Goal: Task Accomplishment & Management: Use online tool/utility

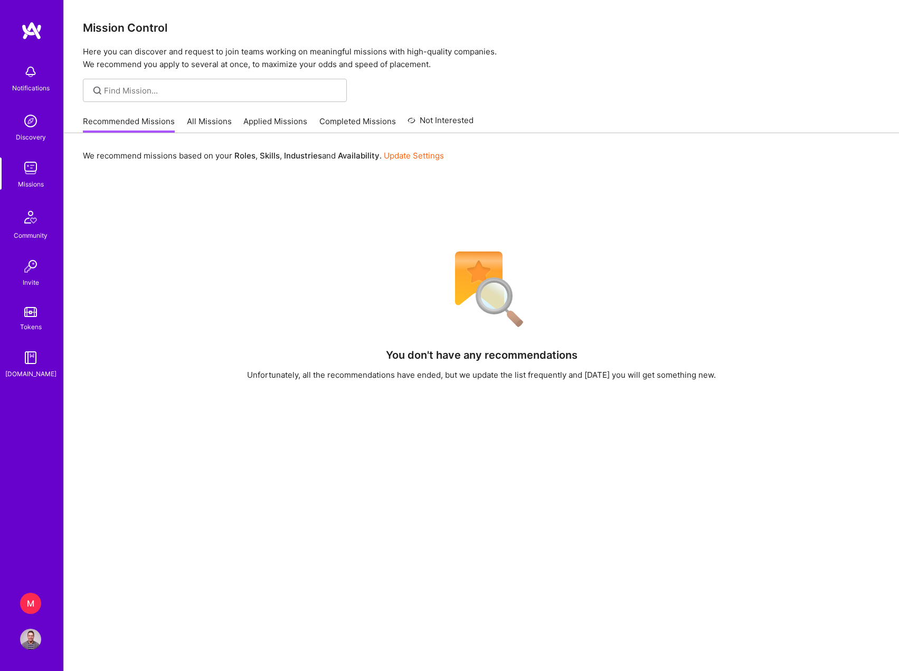
click at [29, 602] on div "M" at bounding box center [30, 602] width 21 height 21
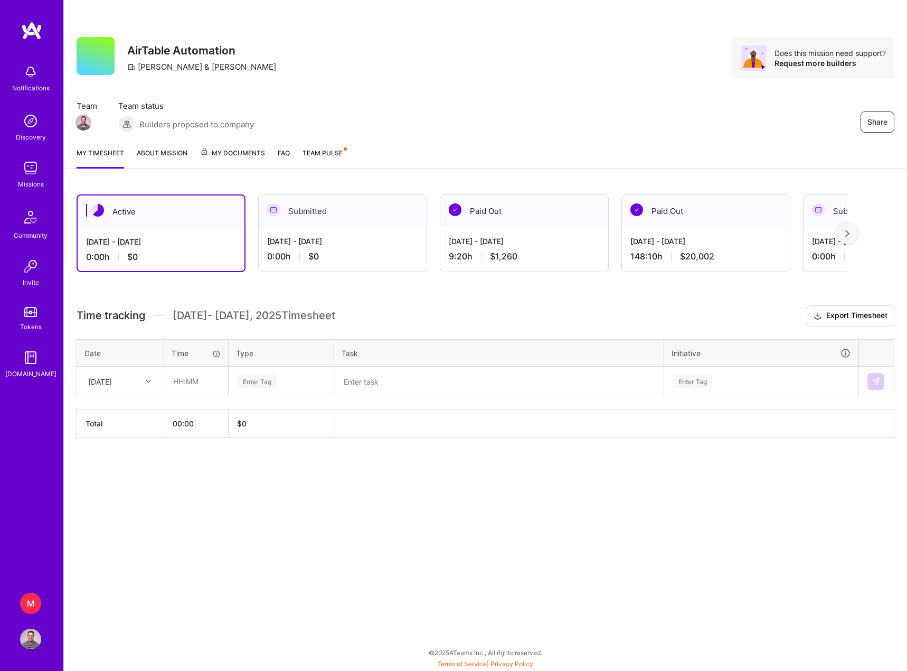
click at [508, 216] on div "Paid Out" at bounding box center [524, 211] width 168 height 32
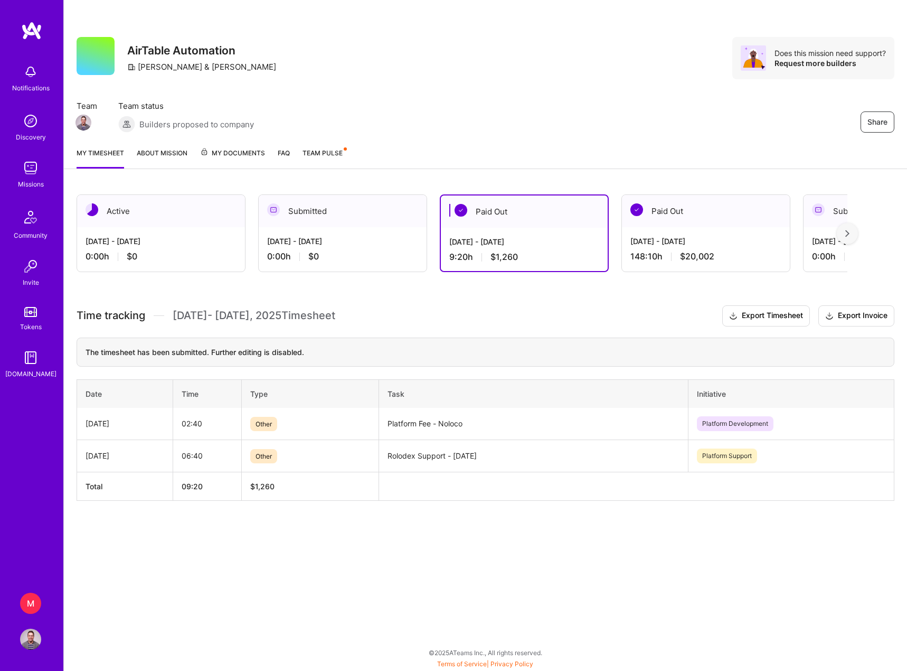
click at [178, 216] on div "Active" at bounding box center [161, 211] width 168 height 32
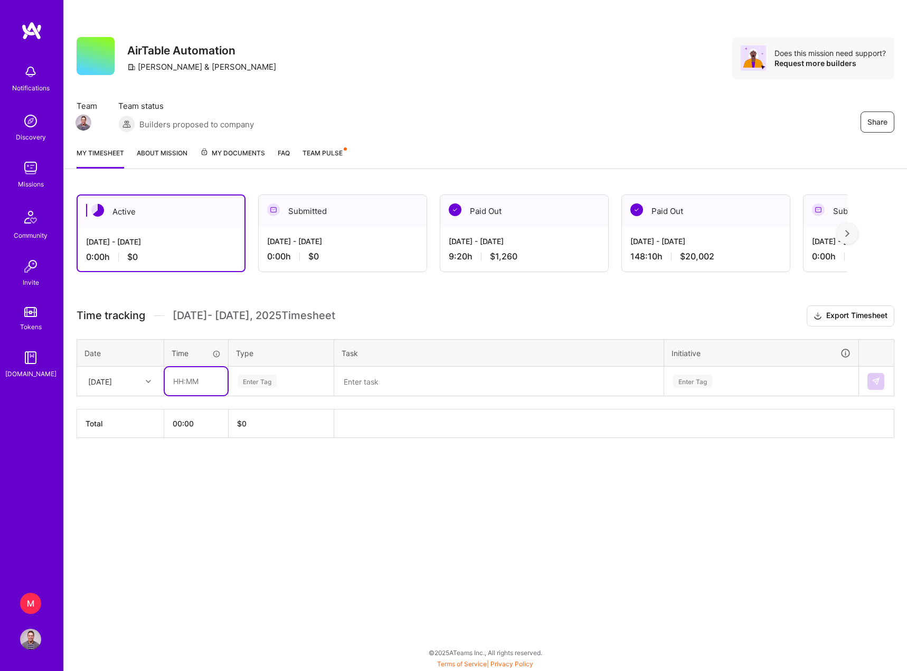
click at [194, 381] on input "text" at bounding box center [196, 381] width 63 height 28
click at [517, 241] on div "[DATE] - [DATE]" at bounding box center [524, 241] width 151 height 11
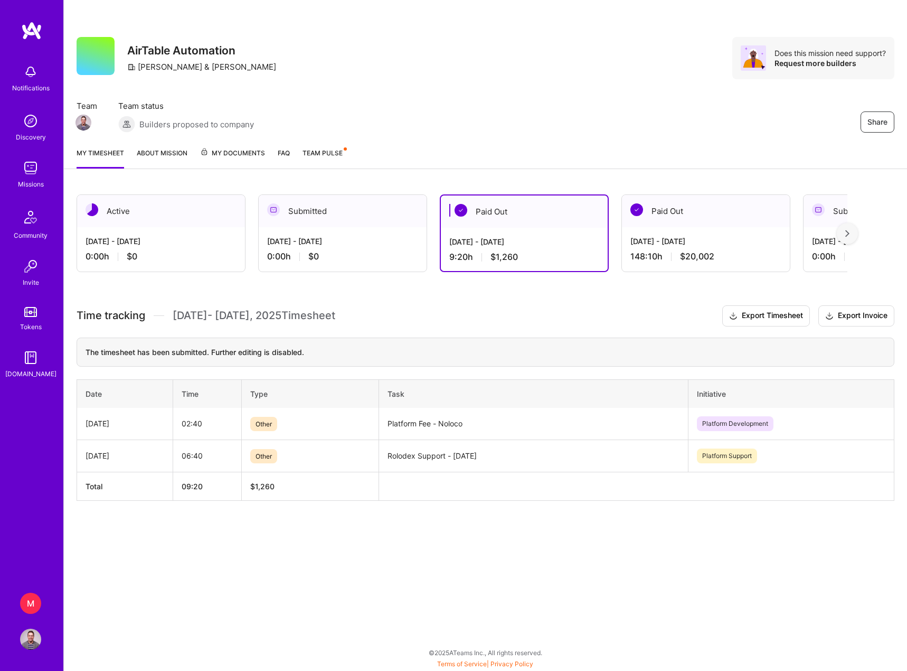
click at [185, 234] on div "[DATE] - [DATE] 0:00 h $0" at bounding box center [161, 248] width 168 height 43
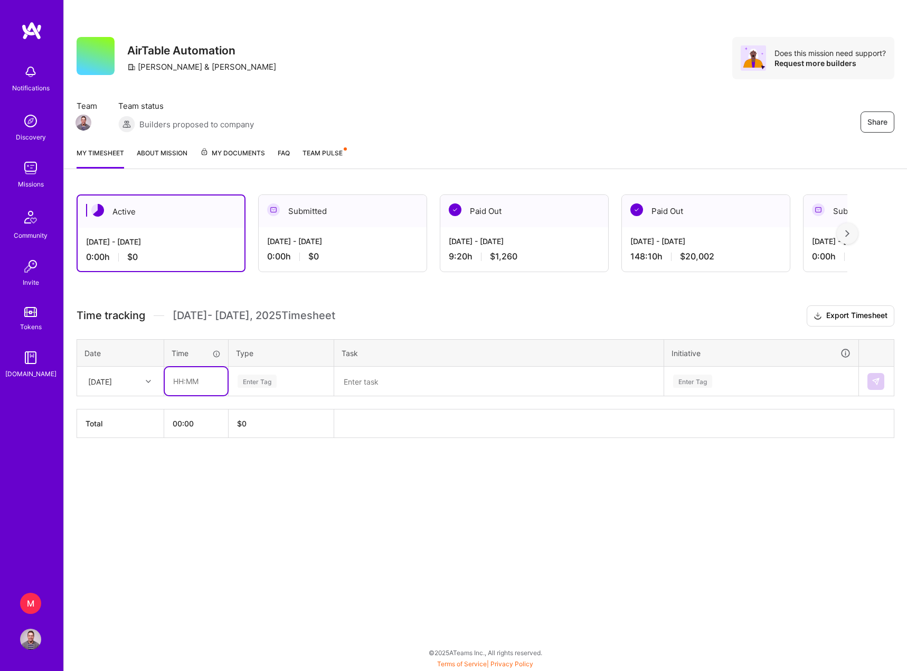
click at [193, 379] on input "text" at bounding box center [196, 381] width 63 height 28
type input "02:40"
type input "p"
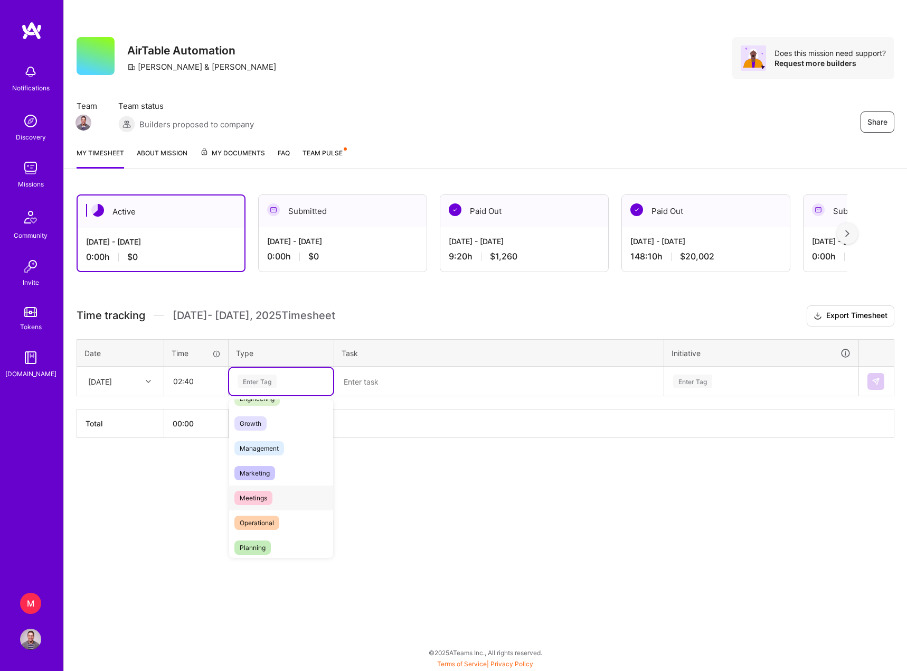
scroll to position [106, 0]
click at [281, 510] on div "Operational" at bounding box center [281, 508] width 104 height 25
click at [365, 388] on textarea at bounding box center [498, 381] width 327 height 27
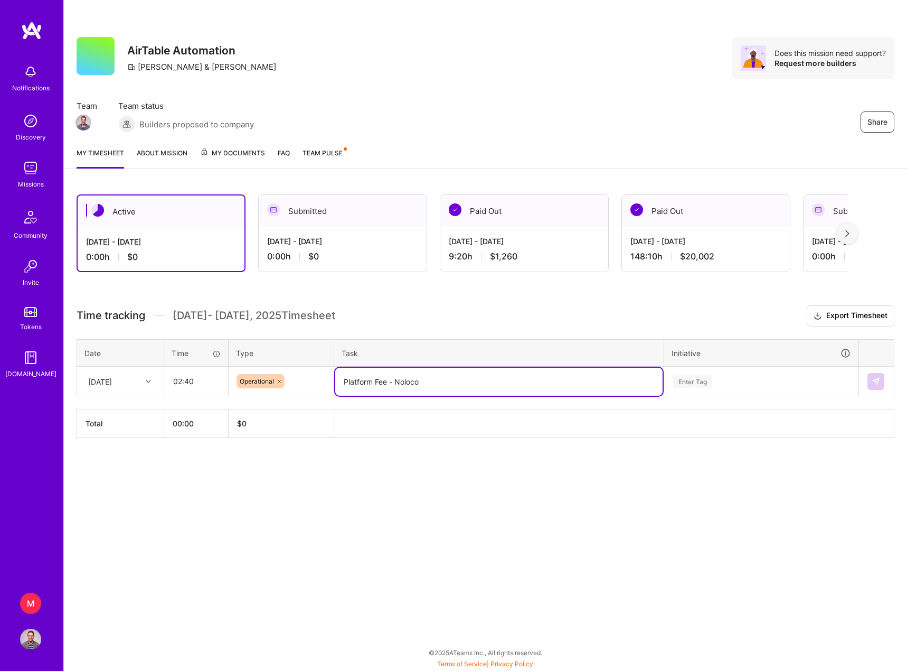
type textarea "Platform Fee - Noloco"
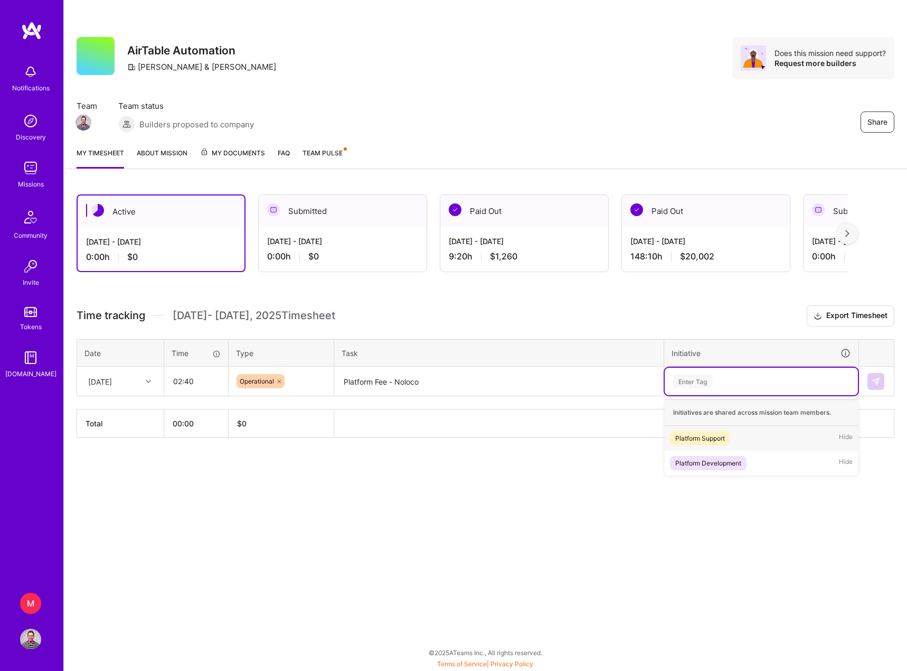
click at [718, 441] on div "Platform Support" at bounding box center [700, 437] width 50 height 11
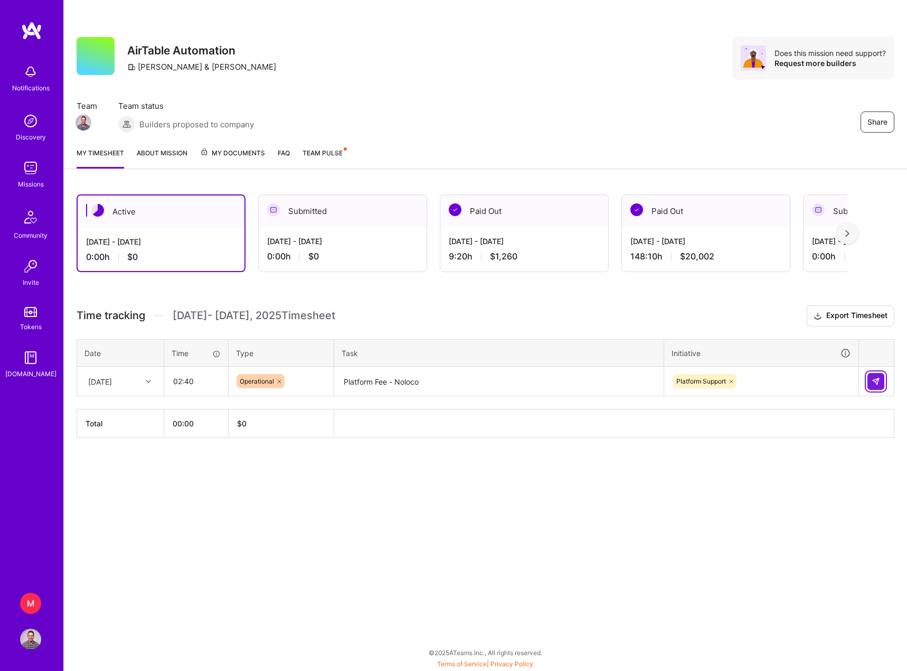
click at [880, 383] on button at bounding box center [876, 381] width 17 height 17
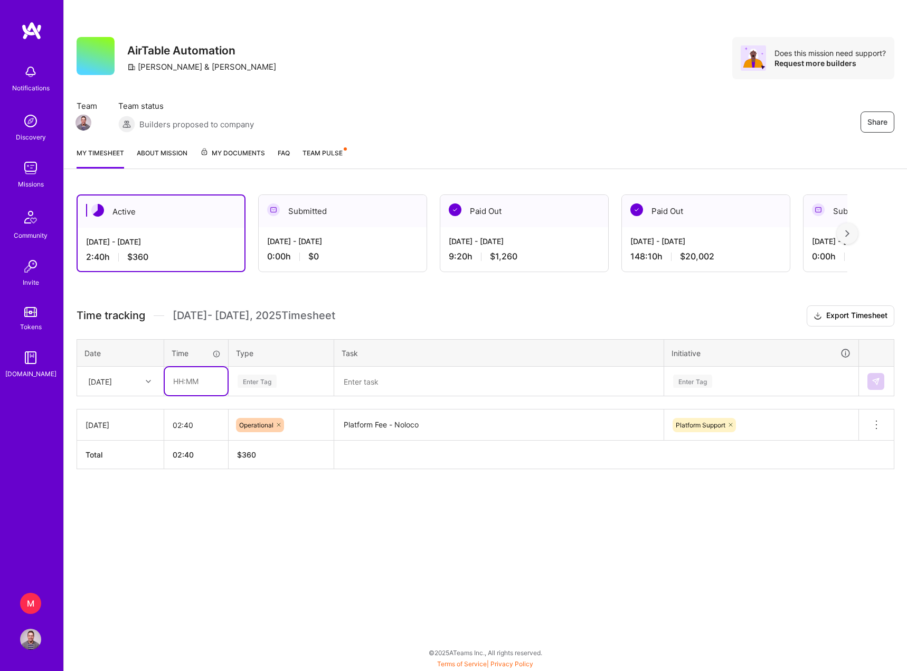
click at [190, 385] on input "text" at bounding box center [196, 381] width 63 height 28
click at [518, 255] on div "9:20 h $1,260" at bounding box center [524, 256] width 151 height 11
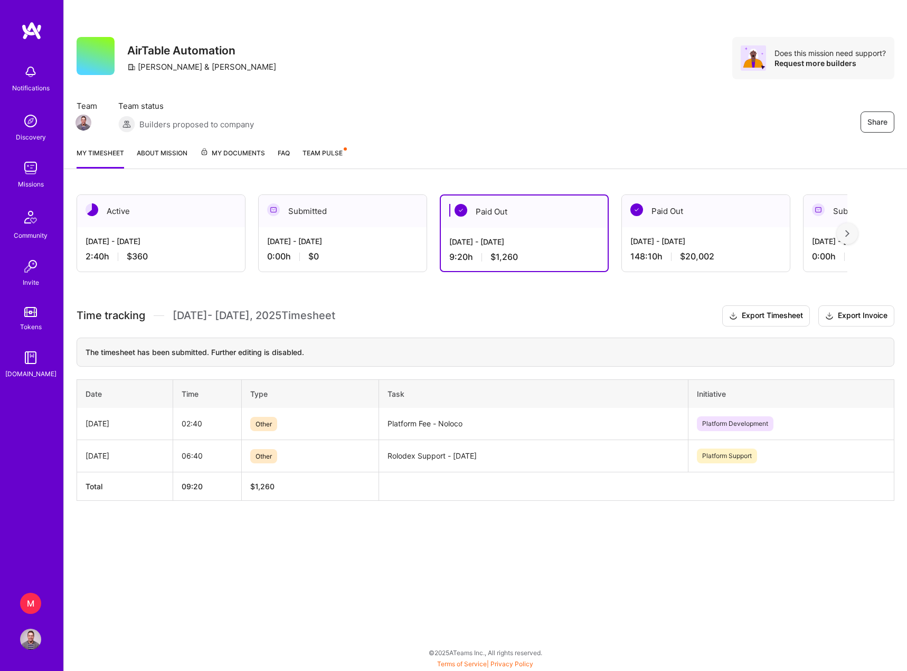
click at [162, 247] on div "[DATE] - [DATE] 2:40 h $360" at bounding box center [161, 248] width 168 height 43
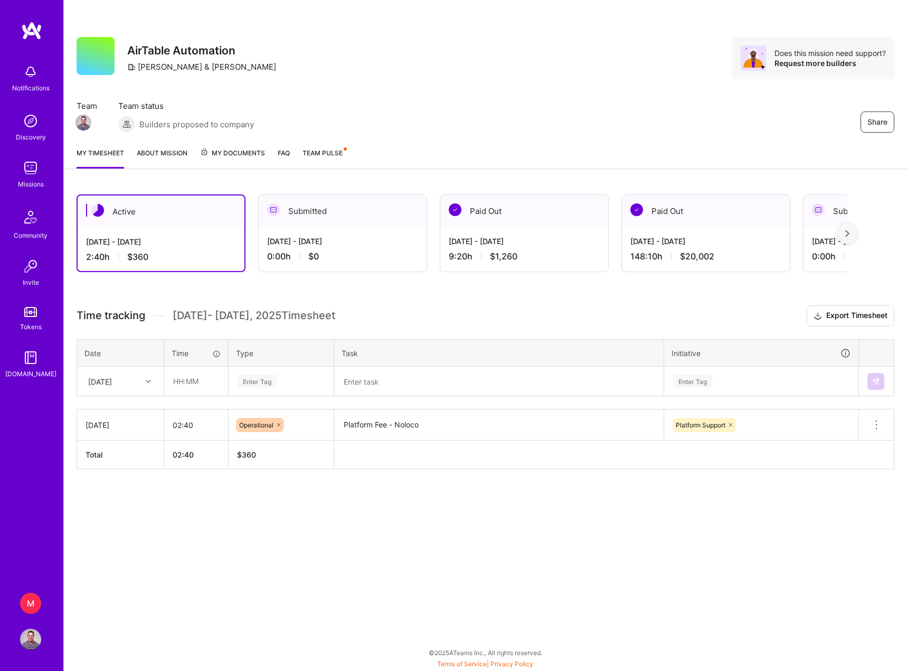
click at [280, 423] on icon at bounding box center [279, 424] width 6 height 6
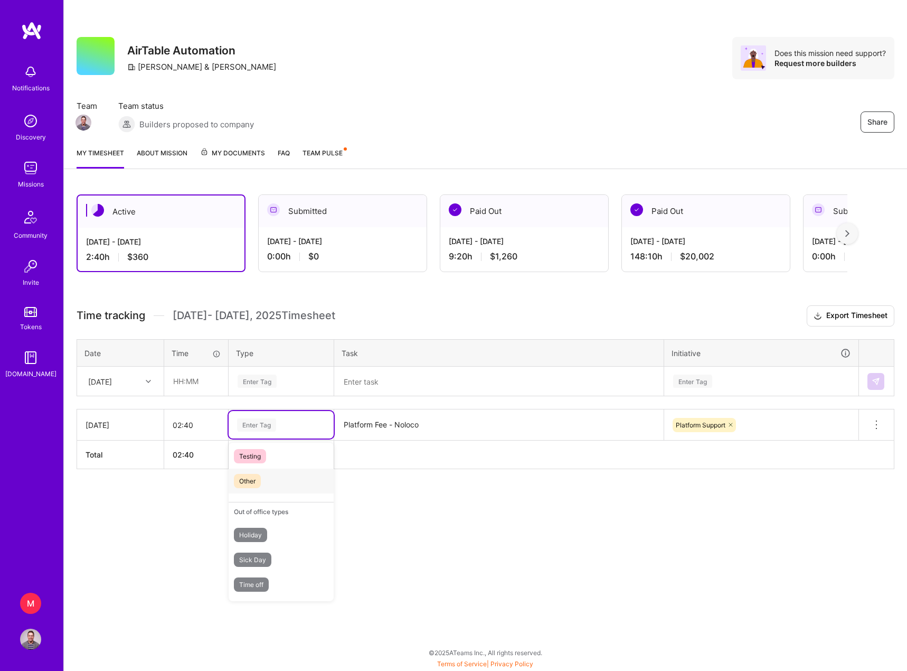
click at [253, 482] on span "Other" at bounding box center [247, 481] width 27 height 14
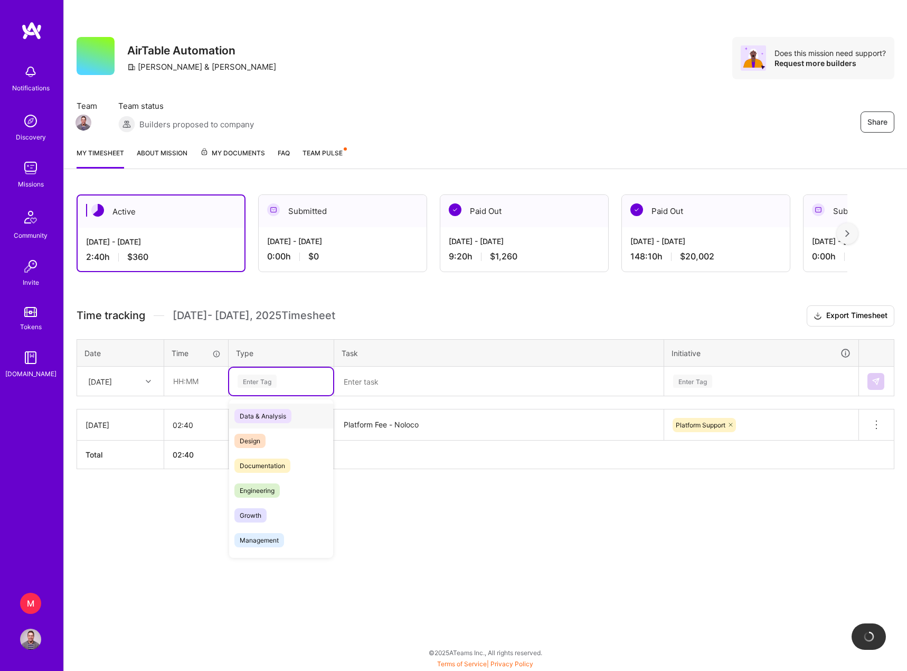
click at [262, 381] on div "Enter Tag" at bounding box center [257, 381] width 39 height 16
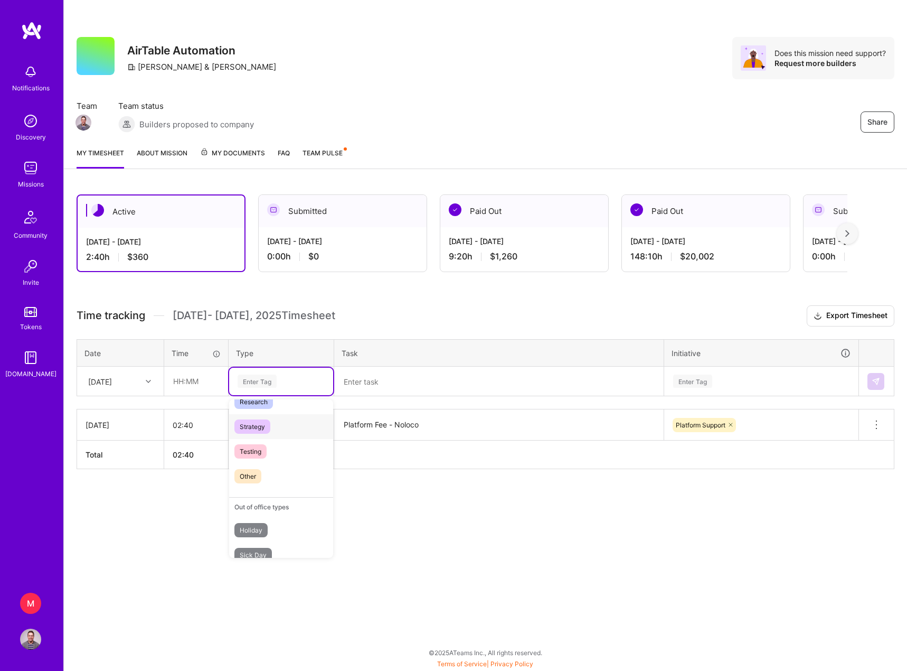
scroll to position [248, 0]
click at [253, 493] on span "Other" at bounding box center [247, 490] width 27 height 14
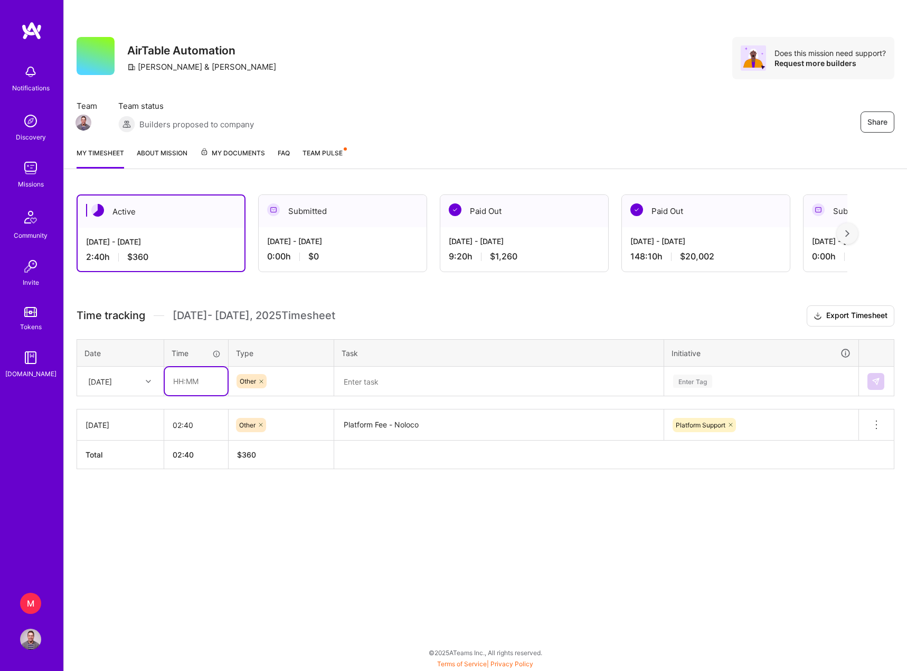
click at [200, 384] on input "text" at bounding box center [196, 381] width 63 height 28
type input "06:40"
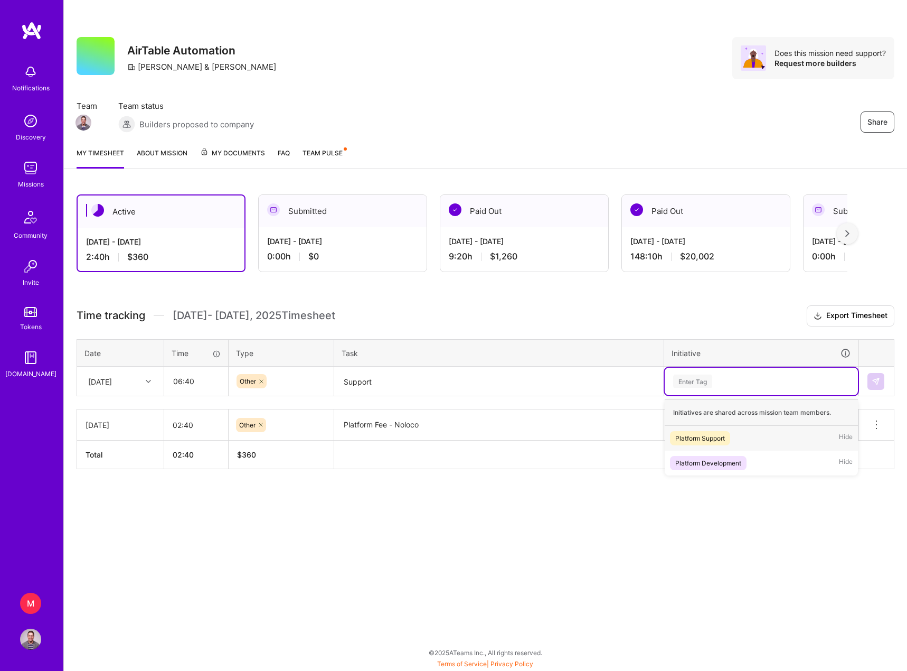
click at [689, 438] on div "Platform Support" at bounding box center [700, 437] width 50 height 11
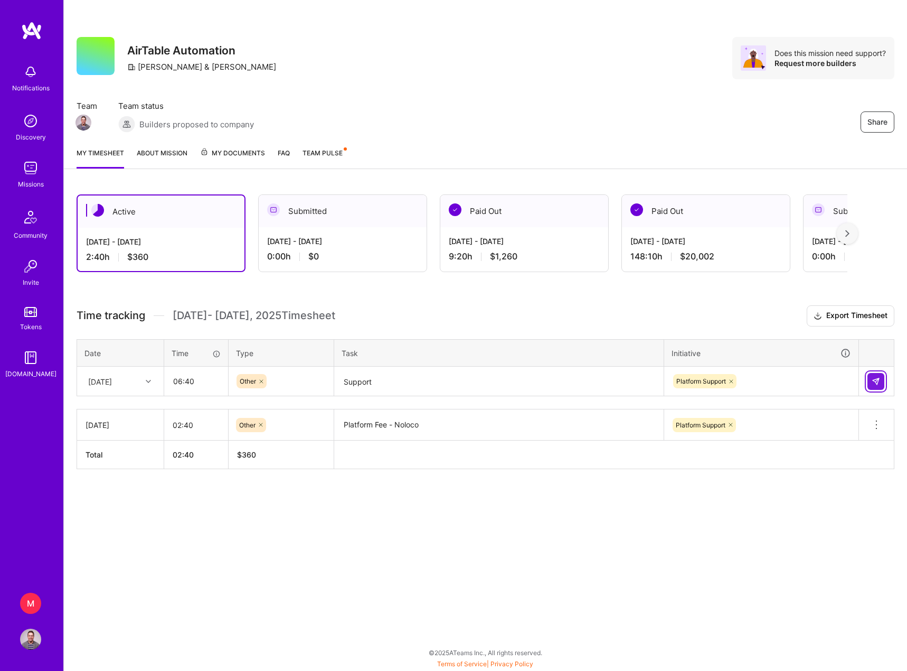
click at [876, 381] on img at bounding box center [876, 381] width 8 height 8
drag, startPoint x: 414, startPoint y: 381, endPoint x: 342, endPoint y: 382, distance: 71.8
click at [342, 382] on textarea "Support" at bounding box center [498, 382] width 327 height 28
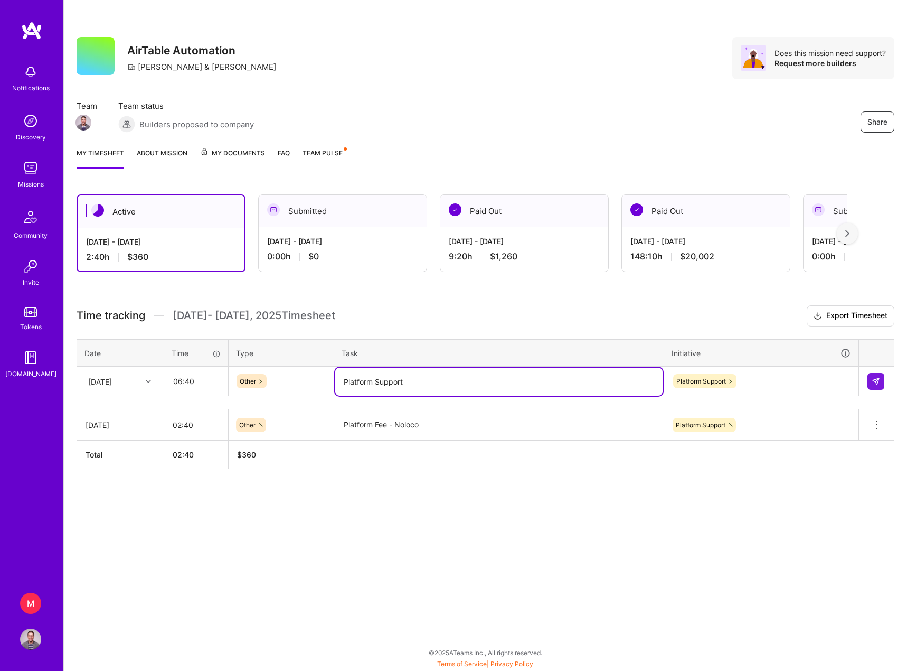
type textarea "Platform Support"
click at [562, 535] on div "Share AirTable Automation [PERSON_NAME] & [PERSON_NAME] Does this mission need …" at bounding box center [485, 335] width 844 height 671
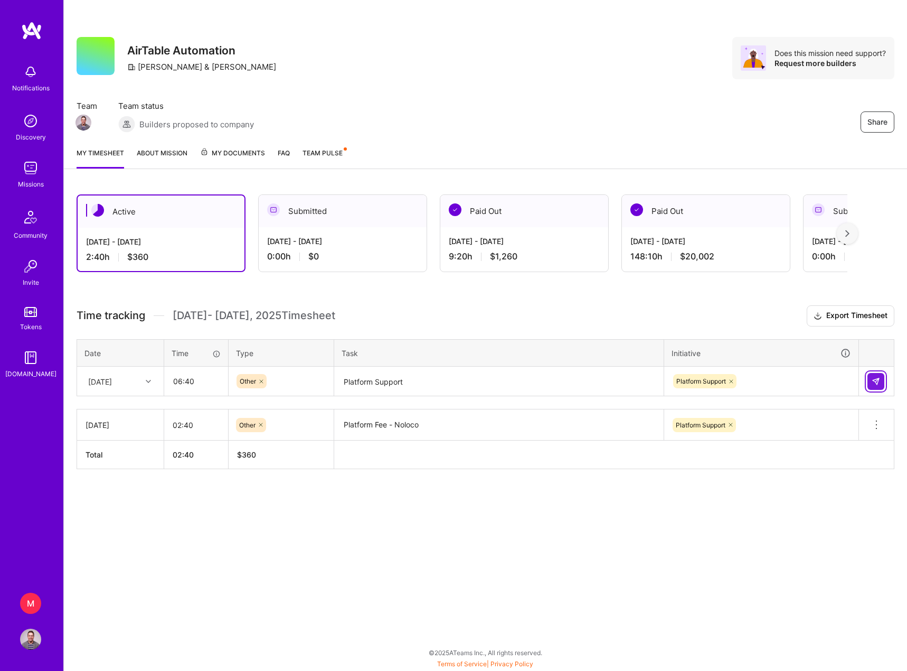
click at [880, 382] on img at bounding box center [876, 381] width 8 height 8
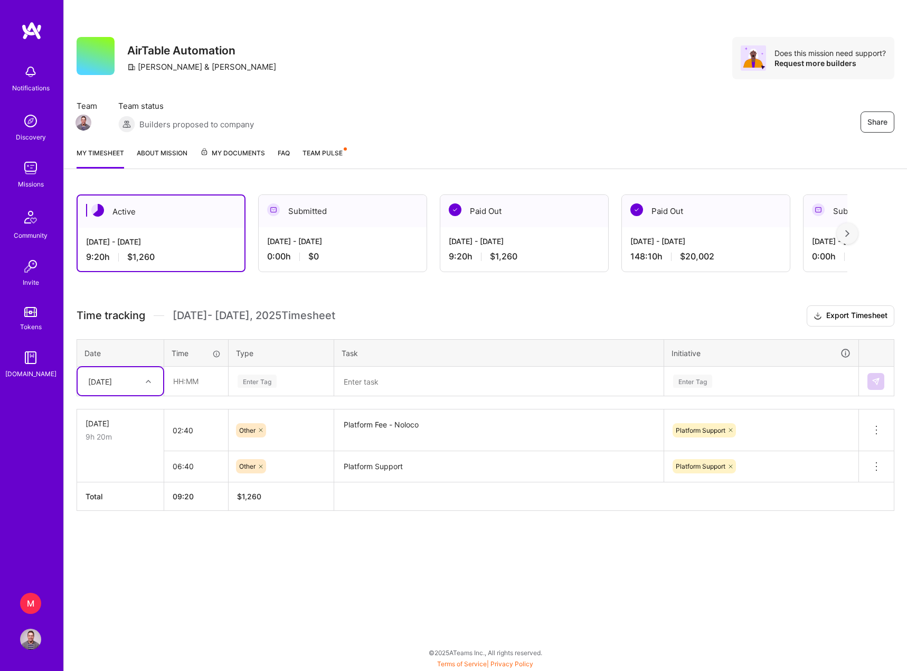
click at [523, 205] on div "Paid Out" at bounding box center [524, 211] width 168 height 32
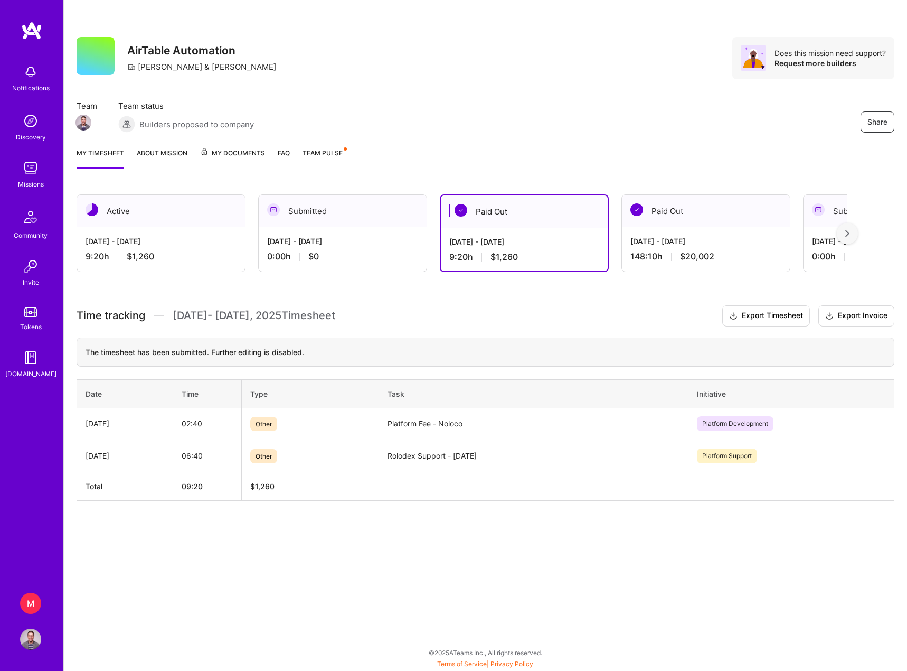
drag, startPoint x: 517, startPoint y: 455, endPoint x: 384, endPoint y: 454, distance: 133.1
click at [384, 454] on td "Rolodex Support - [DATE]" at bounding box center [533, 455] width 309 height 32
copy td "Rolodex Support - [DATE]"
click at [150, 214] on div "Active" at bounding box center [161, 211] width 168 height 32
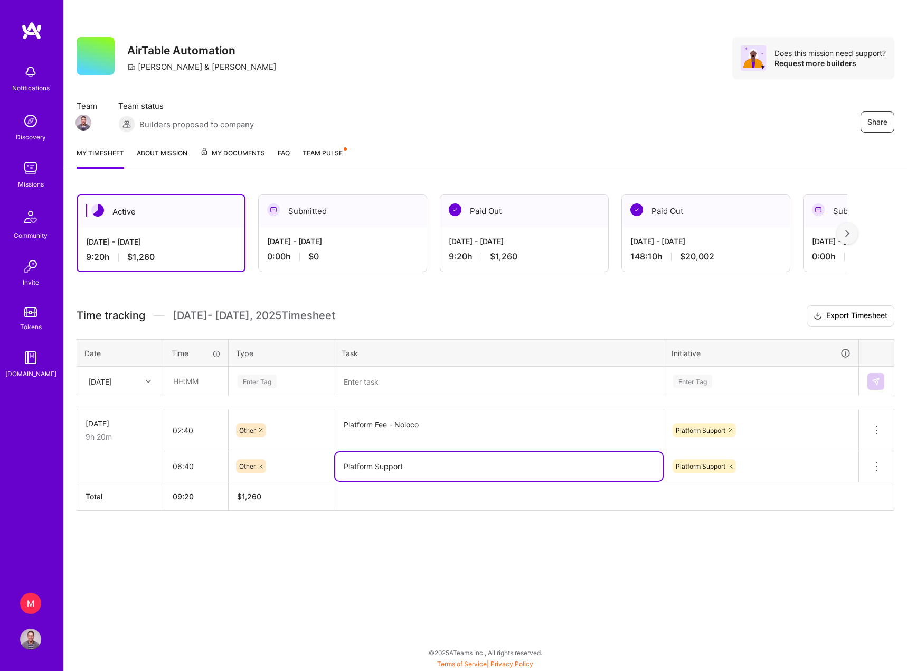
drag, startPoint x: 418, startPoint y: 466, endPoint x: 340, endPoint y: 466, distance: 77.6
click at [340, 466] on textarea "Platform Support" at bounding box center [498, 466] width 327 height 29
paste textarea "Rolodex Support - [DATE]"
click at [450, 545] on div "Active [DATE] - [DATE] 9:20 h $1,260 Submitted [DATE] - [DATE] 0:00 h $0 Paid O…" at bounding box center [485, 372] width 843 height 381
click at [430, 465] on textarea "Rolodex Support - [DATE]" at bounding box center [498, 466] width 327 height 29
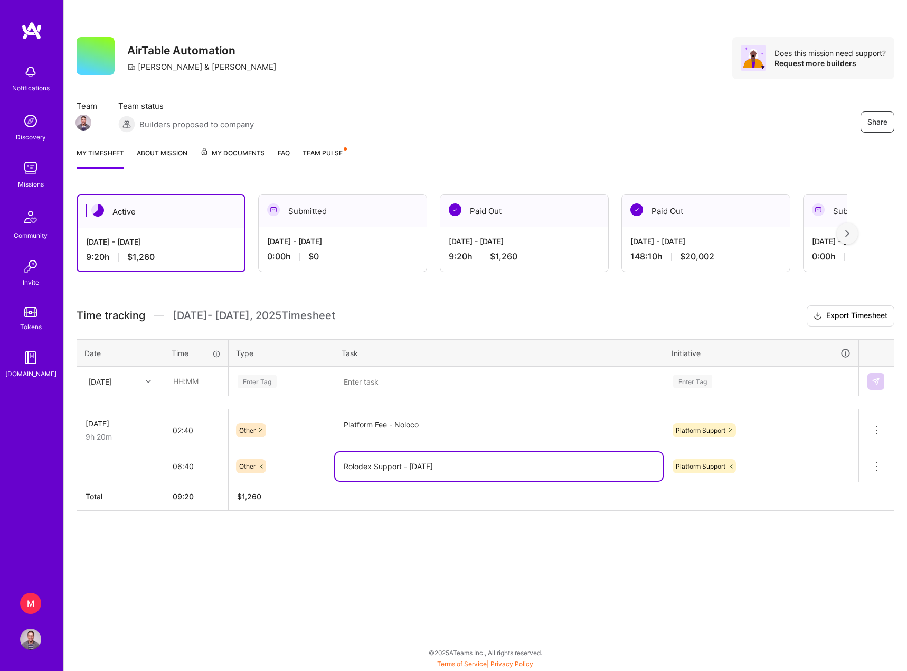
click at [430, 465] on textarea "Rolodex Support - [DATE]" at bounding box center [498, 466] width 327 height 29
type textarea "Rolodex Support - [DATE]"
click at [643, 597] on div "Share AirTable Automation [PERSON_NAME] & [PERSON_NAME] Does this mission need …" at bounding box center [485, 335] width 844 height 671
click at [425, 562] on div "Share AirTable Automation [PERSON_NAME] & [PERSON_NAME] Does this mission need …" at bounding box center [485, 335] width 844 height 671
click at [719, 550] on div "Active [DATE] - [DATE] 9:20 h $1,260 Submitted [DATE] - [DATE] 0:00 h $0 Paid O…" at bounding box center [485, 372] width 843 height 381
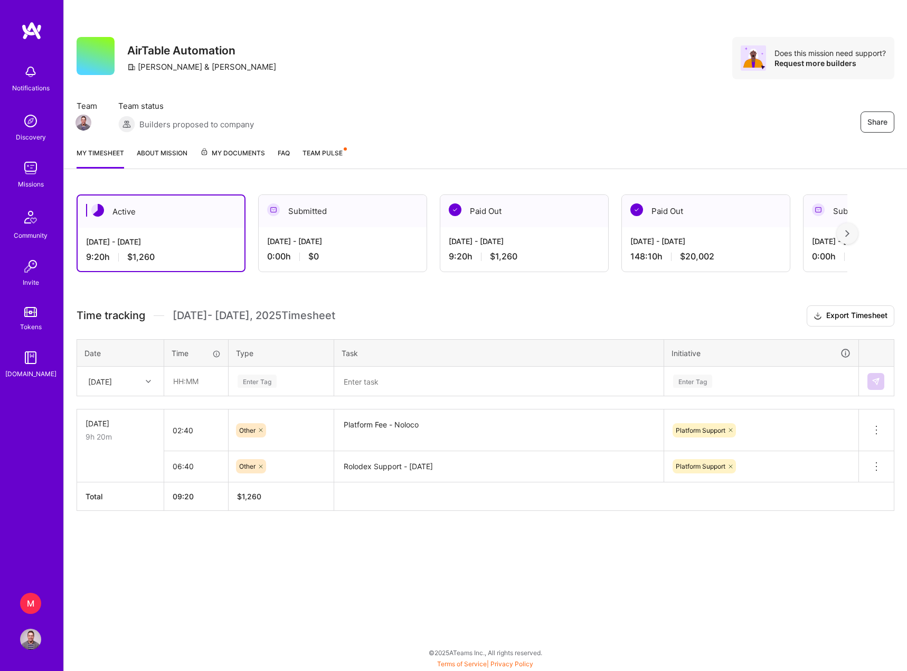
click at [481, 513] on div "Active [DATE] - [DATE] 9:20 h $1,260 Submitted [DATE] - [DATE] 0:00 h $0 Paid O…" at bounding box center [485, 372] width 843 height 381
click at [430, 552] on div "Active [DATE] - [DATE] 9:20 h $1,260 Submitted [DATE] - [DATE] 0:00 h $0 Paid O…" at bounding box center [485, 372] width 843 height 381
